Goal: Information Seeking & Learning: Learn about a topic

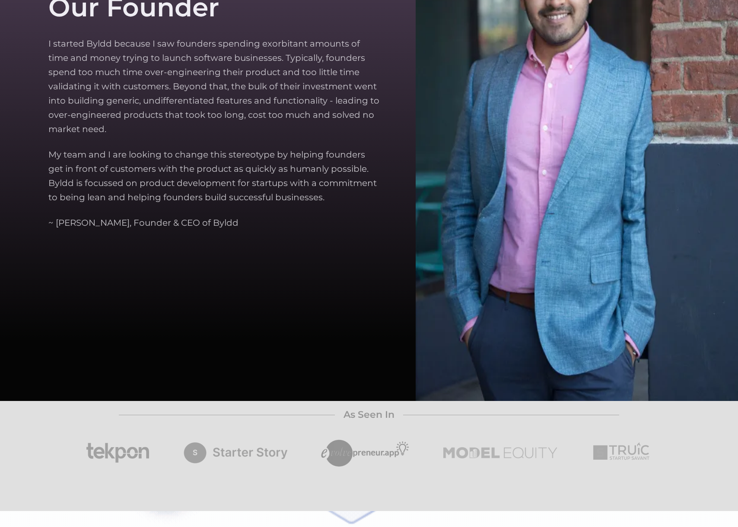
scroll to position [2995, 0]
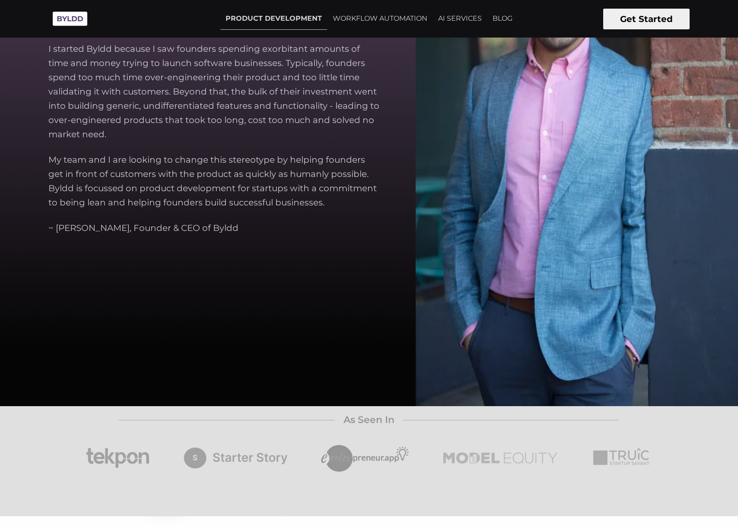
click at [123, 84] on p "I started Byldd because I saw founders spending exorbitant amounts of time and …" at bounding box center [214, 92] width 333 height 100
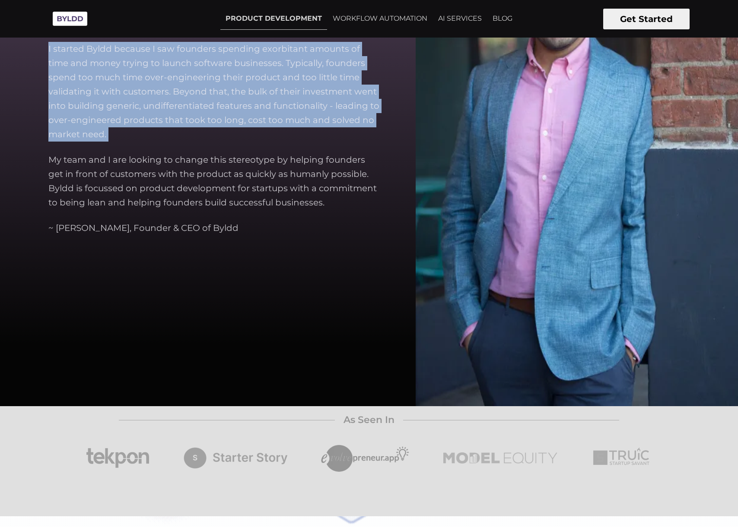
drag, startPoint x: 123, startPoint y: 84, endPoint x: 173, endPoint y: 86, distance: 50.1
click at [173, 86] on p "I started Byldd because I saw founders spending exorbitant amounts of time and …" at bounding box center [214, 92] width 333 height 100
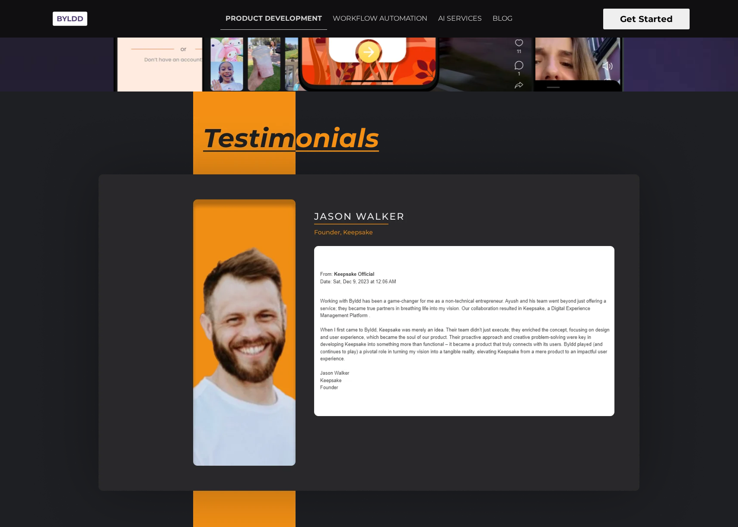
scroll to position [0, 0]
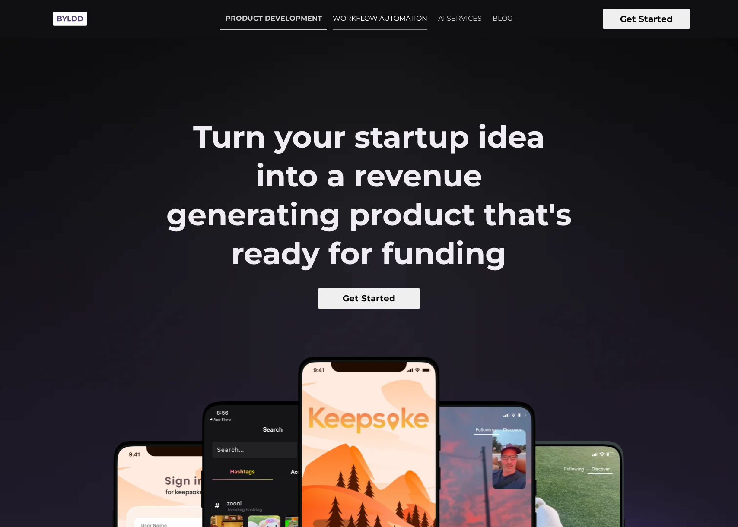
click at [381, 20] on link "WORKFLOW AUTOMATION" at bounding box center [379, 19] width 105 height 22
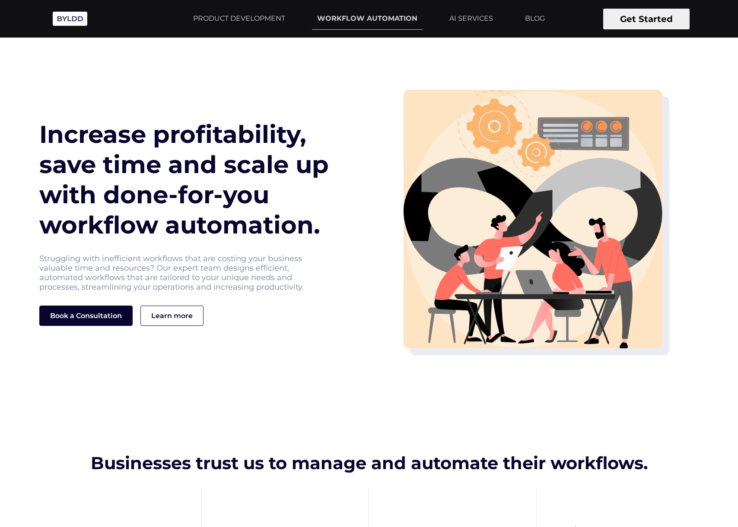
drag, startPoint x: 234, startPoint y: 213, endPoint x: 109, endPoint y: 136, distance: 146.6
click at [109, 136] on h1 "Increase profitability, save time and scale up with done-for-you workflow autom…" at bounding box center [186, 179] width 295 height 121
click at [109, 137] on h1 "Increase profitability, save time and scale up with done-for-you workflow autom…" at bounding box center [186, 179] width 295 height 121
click at [366, 267] on div "Increase profitability, save time and scale up with done-for-you workflow autom…" at bounding box center [201, 222] width 335 height 207
